Goal: Information Seeking & Learning: Learn about a topic

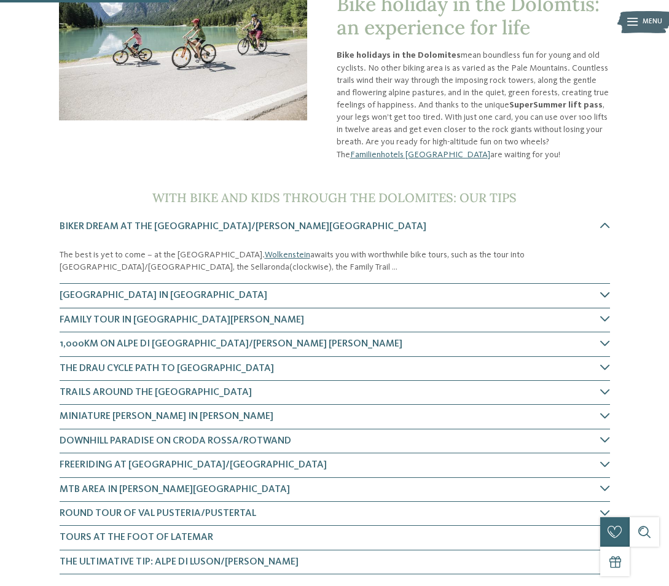
scroll to position [192, 0]
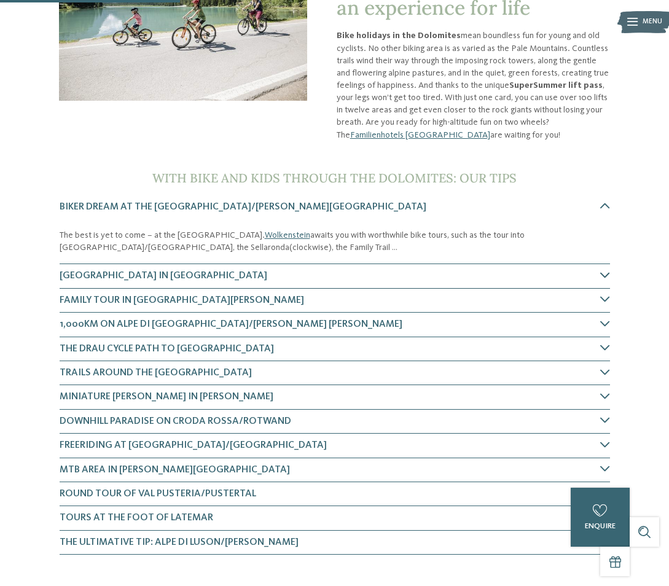
click at [607, 275] on icon at bounding box center [606, 275] width 10 height 10
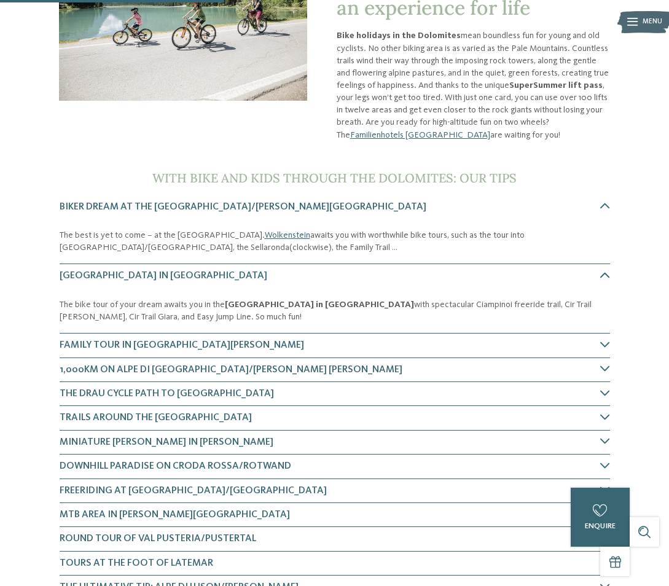
scroll to position [389, 0]
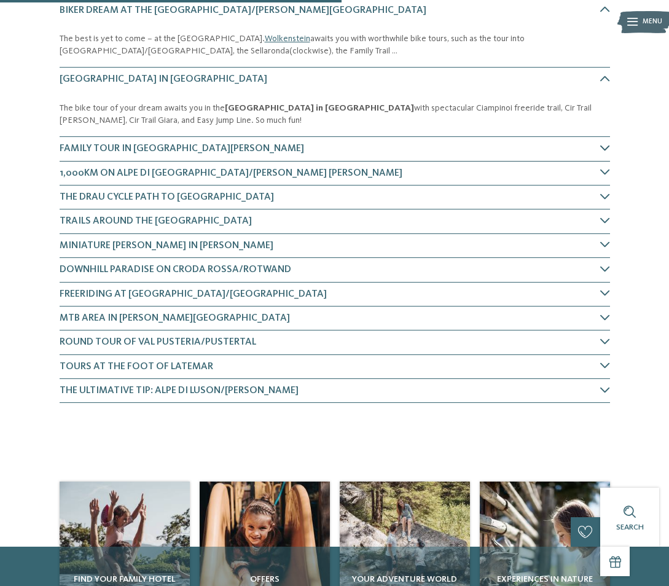
click at [607, 144] on icon at bounding box center [606, 148] width 10 height 10
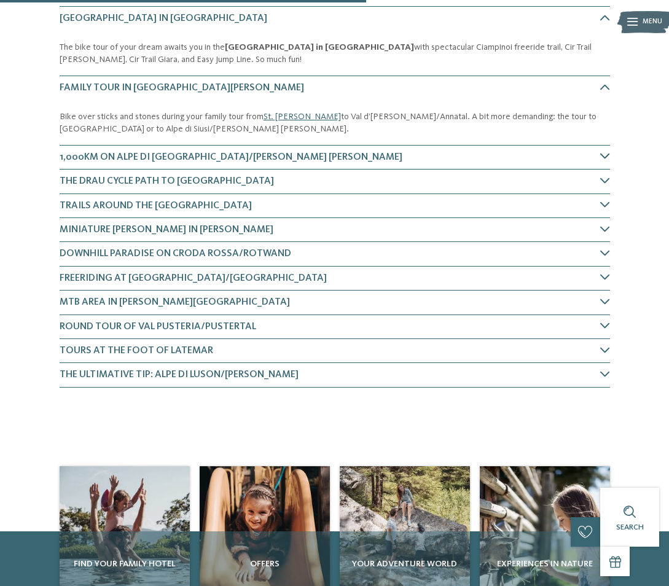
scroll to position [459, 0]
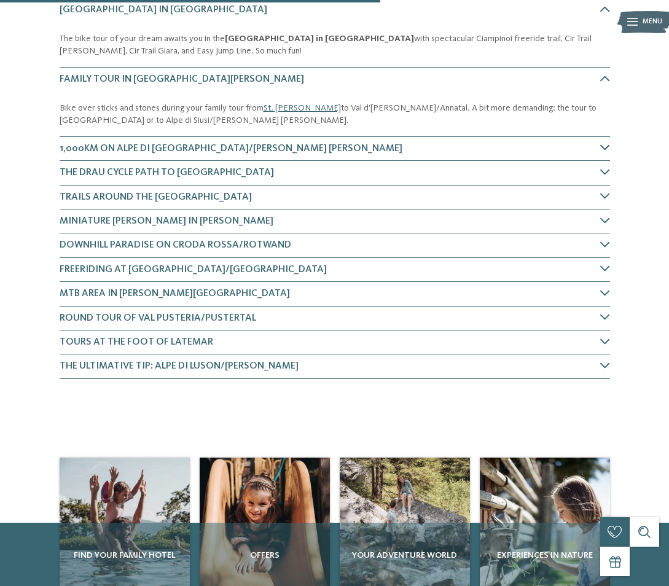
click at [606, 149] on icon at bounding box center [606, 148] width 10 height 10
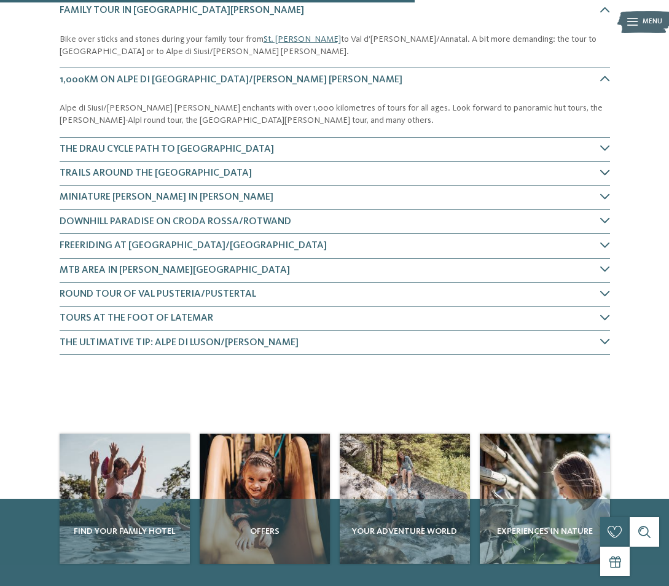
scroll to position [528, 0]
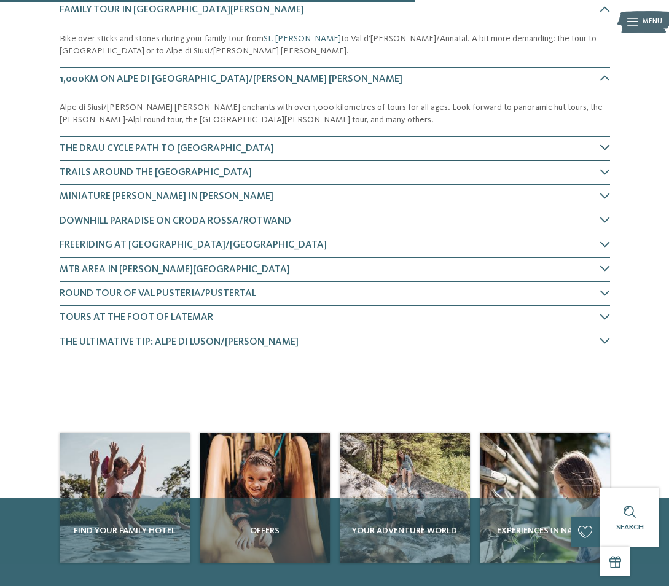
click at [606, 150] on icon at bounding box center [606, 148] width 10 height 10
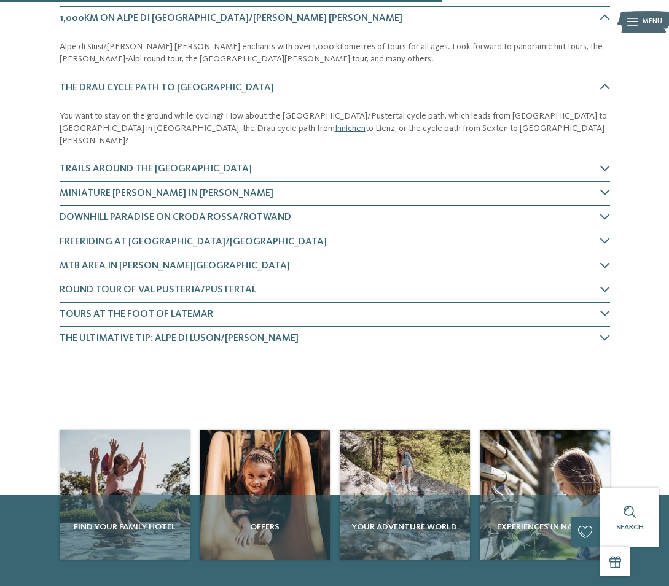
scroll to position [598, 0]
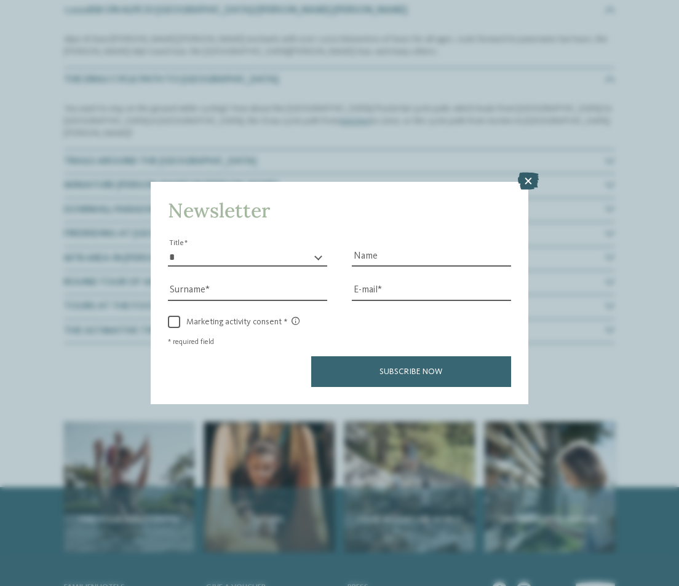
click at [527, 183] on icon at bounding box center [528, 181] width 21 height 17
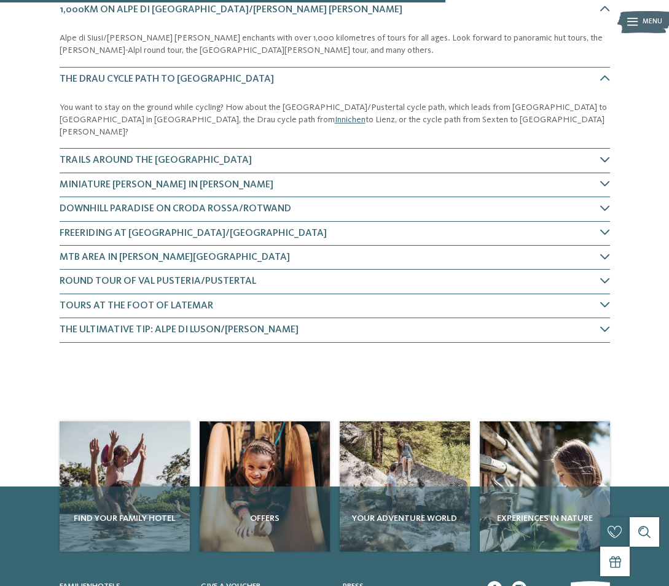
click at [605, 155] on icon at bounding box center [606, 160] width 10 height 10
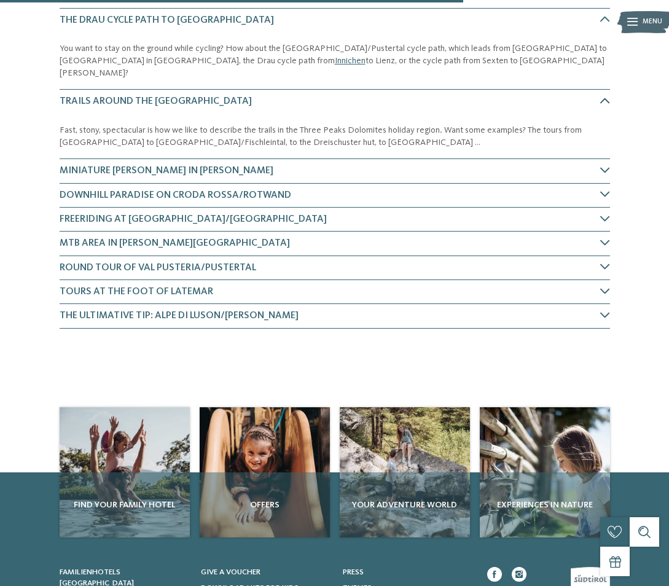
scroll to position [666, 0]
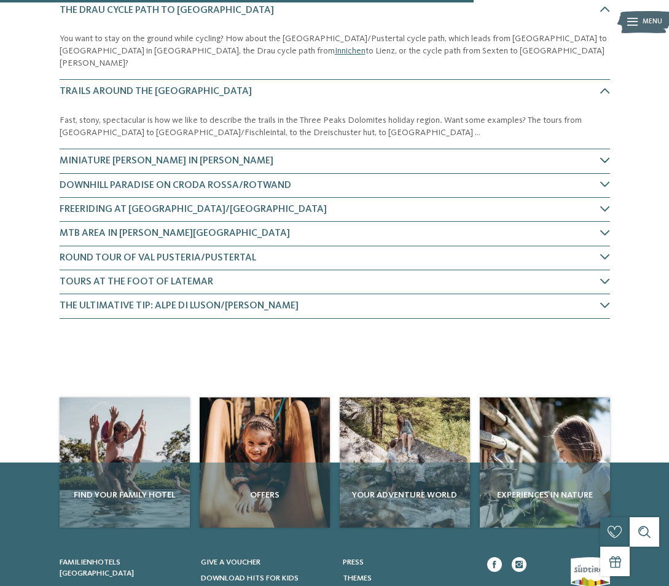
click at [603, 156] on icon at bounding box center [606, 161] width 10 height 10
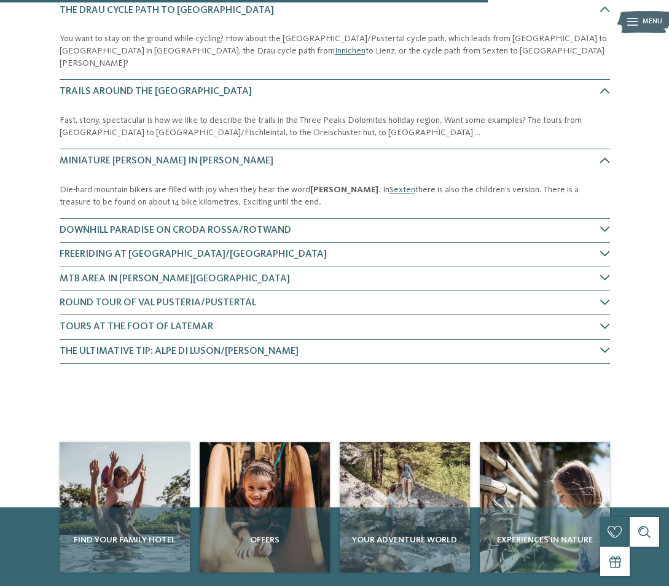
scroll to position [736, 0]
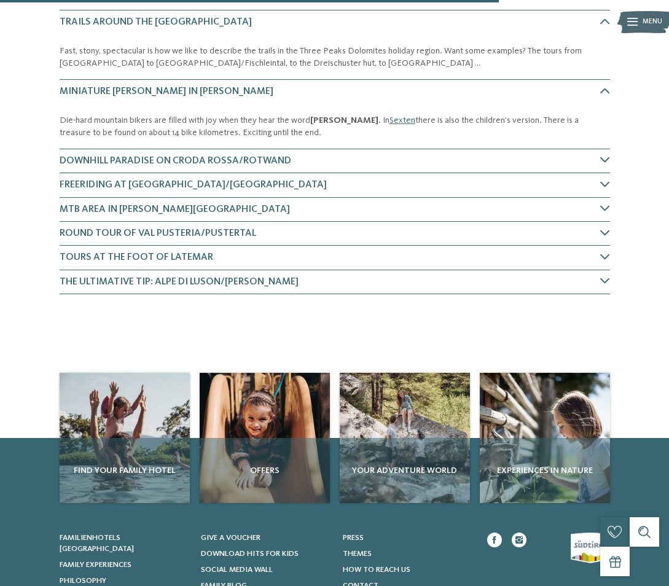
click at [608, 155] on icon at bounding box center [606, 160] width 10 height 10
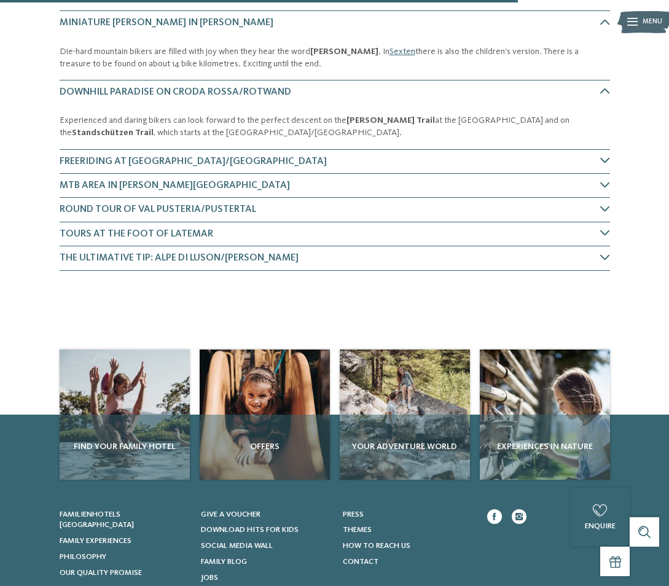
scroll to position [805, 0]
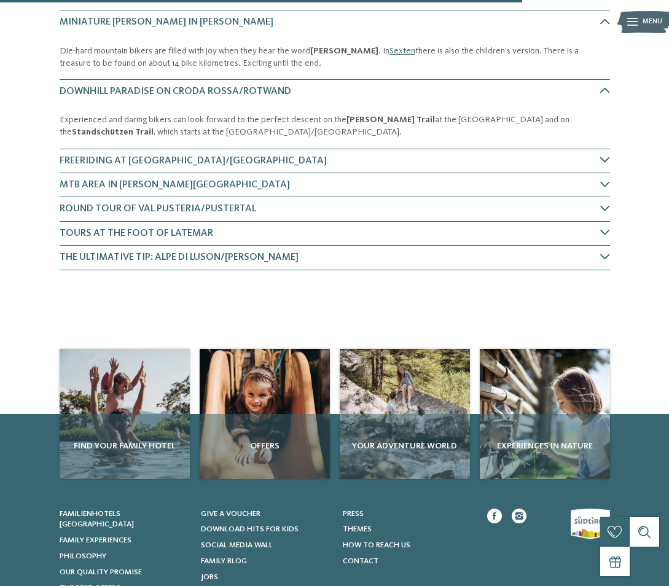
click at [604, 155] on icon at bounding box center [606, 160] width 10 height 10
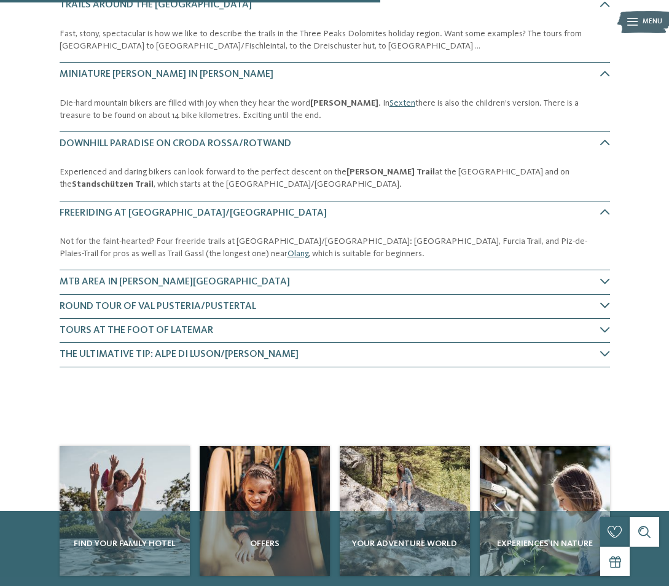
scroll to position [505, 0]
